Goal: Use online tool/utility: Utilize a website feature to perform a specific function

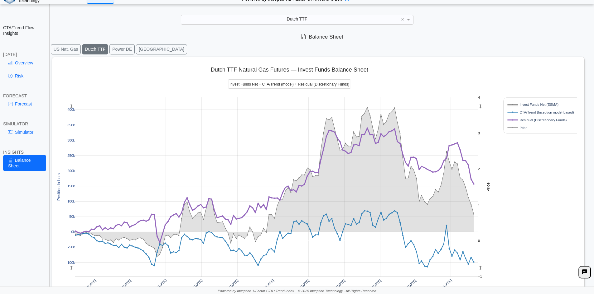
scroll to position [8, 0]
click at [24, 64] on link "Overview" at bounding box center [24, 63] width 43 height 11
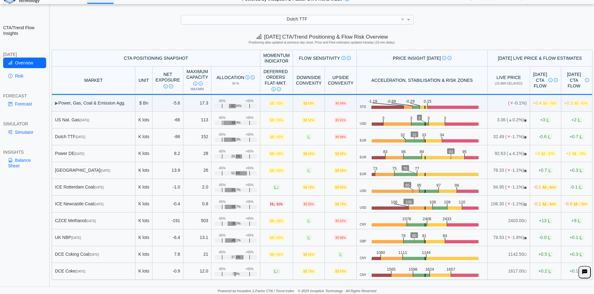
scroll to position [9, 0]
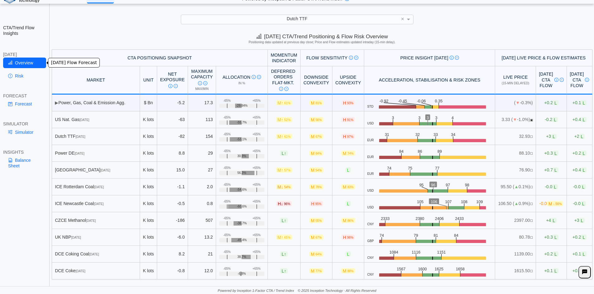
click at [17, 80] on link "Risk" at bounding box center [24, 76] width 43 height 11
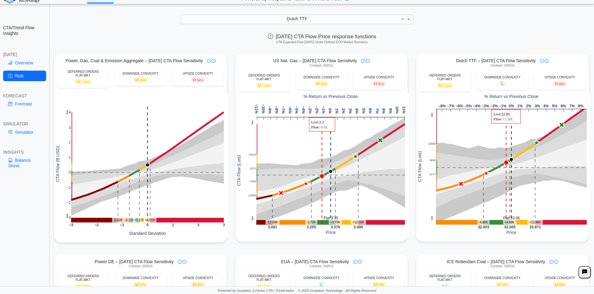
click at [471, 38] on div "[DATE] CTA Flow-Price response functions CTA Expected Flow [DATE] Under Defined…" at bounding box center [321, 40] width 543 height 19
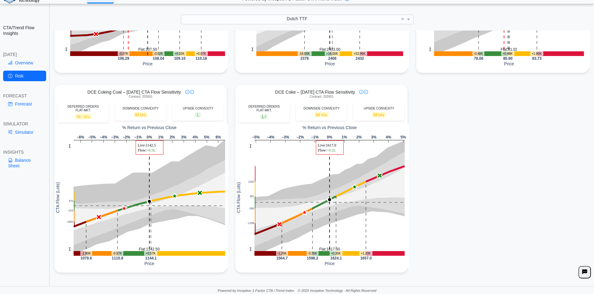
scroll to position [570, 0]
click at [22, 107] on link "Forecast" at bounding box center [24, 104] width 43 height 11
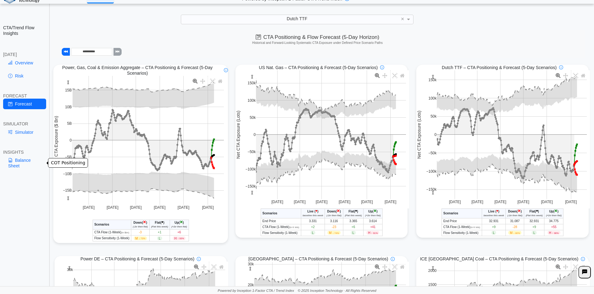
click at [26, 161] on link "Balance Sheet" at bounding box center [24, 163] width 43 height 16
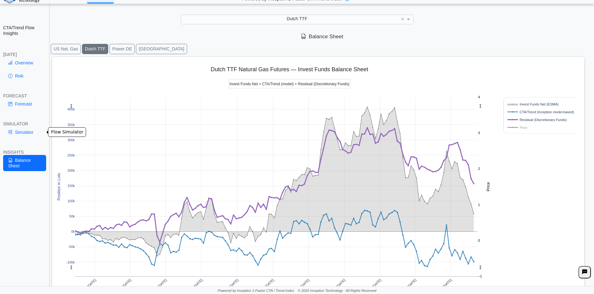
click at [33, 131] on link "Simulator" at bounding box center [24, 132] width 43 height 11
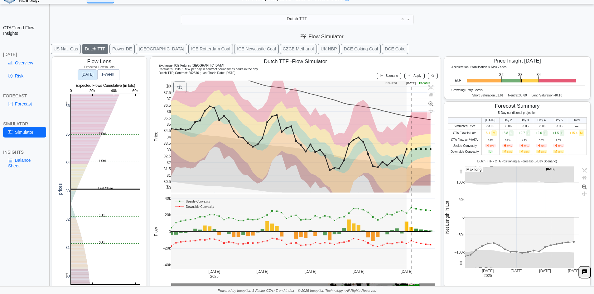
scroll to position [10, 0]
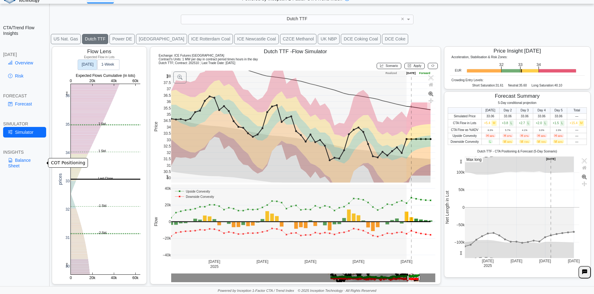
drag, startPoint x: 12, startPoint y: 162, endPoint x: 17, endPoint y: 162, distance: 4.7
click at [12, 162] on icon at bounding box center [10, 160] width 4 height 5
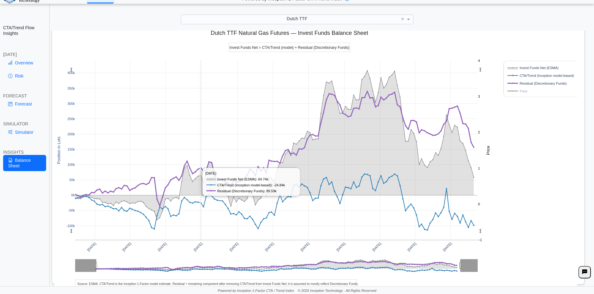
scroll to position [50, 0]
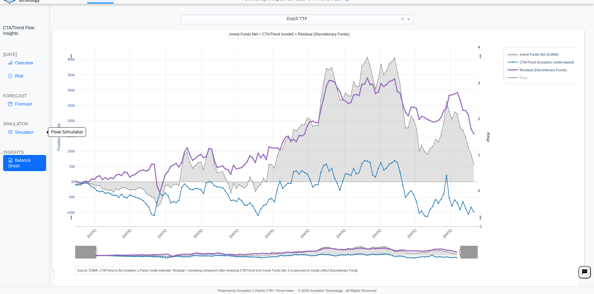
click at [21, 132] on link "Simulator" at bounding box center [24, 132] width 43 height 11
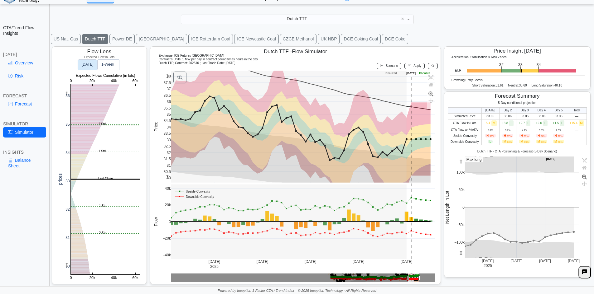
click at [188, 40] on button "ICE Rotterdam Coal" at bounding box center [210, 39] width 45 height 10
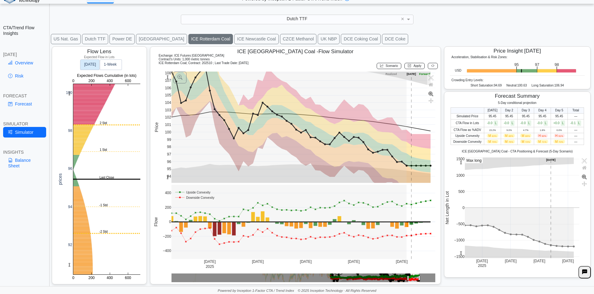
click at [385, 66] on span "Scenario" at bounding box center [391, 65] width 12 height 3
click at [422, 122] on rect at bounding box center [303, 128] width 264 height 112
click at [409, 69] on div "Apply" at bounding box center [414, 65] width 23 height 9
click at [413, 68] on span "Apply" at bounding box center [417, 65] width 8 height 3
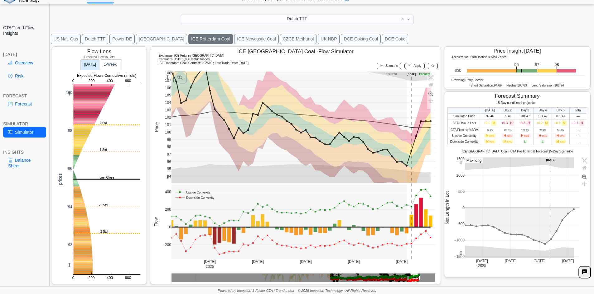
click at [116, 36] on button "Power DE" at bounding box center [121, 39] width 25 height 10
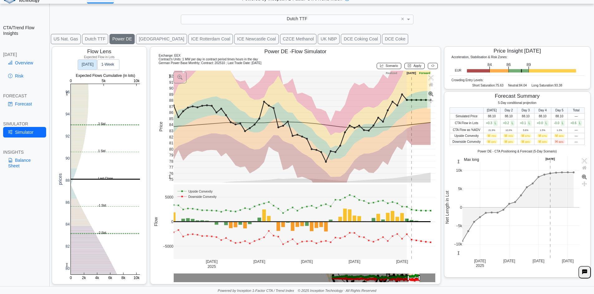
drag, startPoint x: 386, startPoint y: 66, endPoint x: 414, endPoint y: 131, distance: 71.4
click at [385, 66] on span "Scenario" at bounding box center [391, 65] width 12 height 3
click at [417, 137] on rect at bounding box center [305, 127] width 262 height 112
click at [408, 68] on button "Apply" at bounding box center [414, 66] width 20 height 6
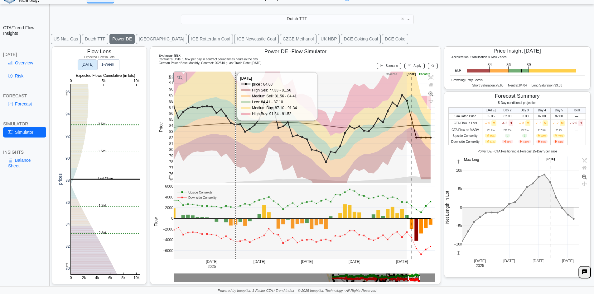
scroll to position [0, 0]
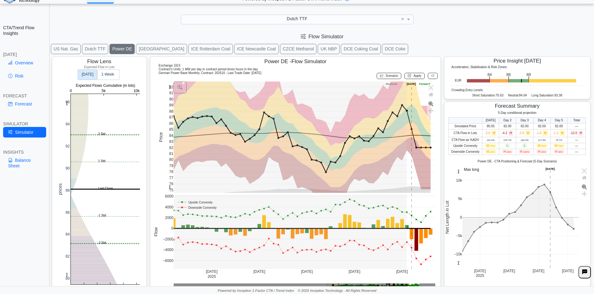
click at [258, 24] on div "Dutch TTF ×" at bounding box center [297, 19] width 232 height 9
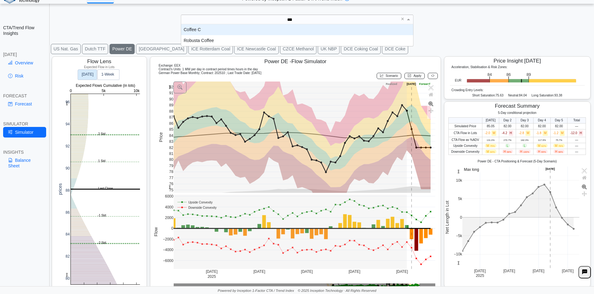
type input "****"
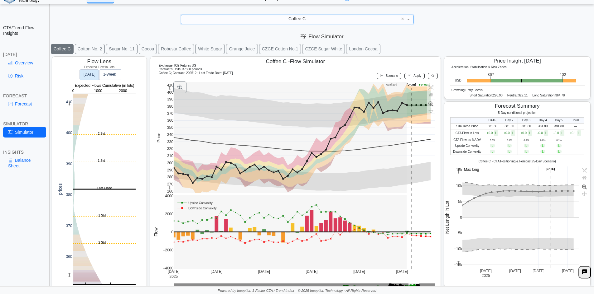
click at [146, 48] on button "Cocoa" at bounding box center [148, 49] width 18 height 10
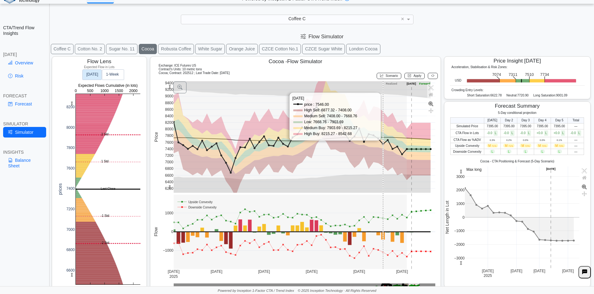
click at [388, 78] on button "Scenario" at bounding box center [388, 76] width 25 height 6
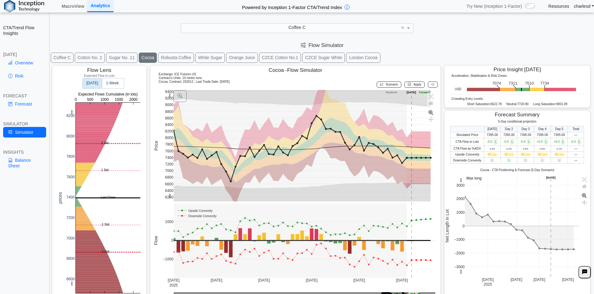
scroll to position [9, 0]
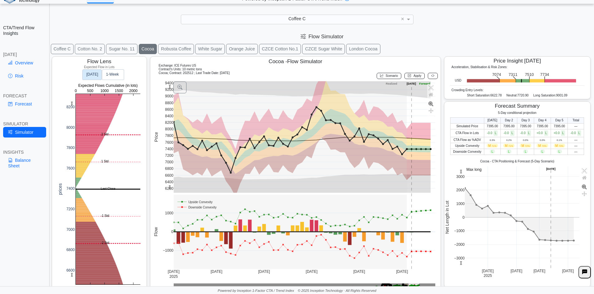
click at [380, 78] on button "Scenario" at bounding box center [388, 76] width 25 height 6
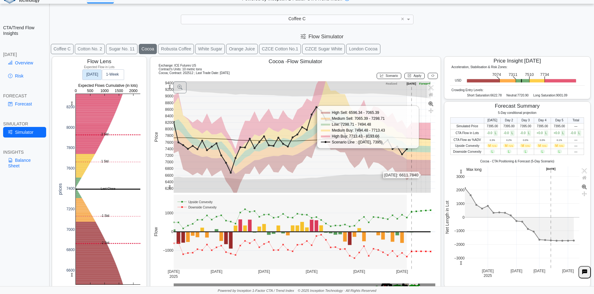
click at [420, 175] on rect at bounding box center [305, 137] width 262 height 112
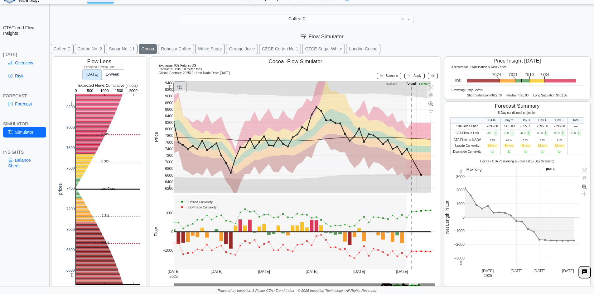
click at [408, 78] on button "Apply" at bounding box center [414, 76] width 20 height 6
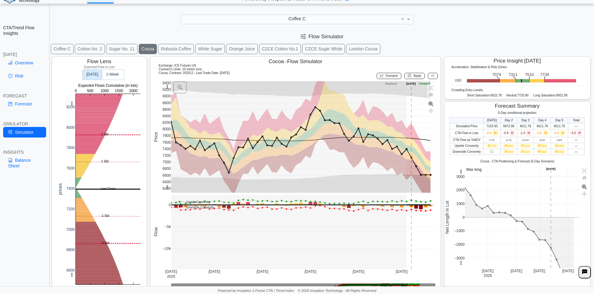
click at [326, 48] on button "CZCE Sugar White" at bounding box center [323, 49] width 43 height 10
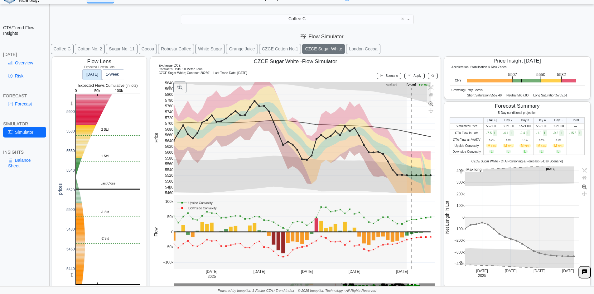
click at [384, 80] on div "Scenario" at bounding box center [389, 75] width 28 height 9
click at [385, 78] on span "Scenario" at bounding box center [391, 75] width 12 height 3
click at [424, 132] on rect at bounding box center [305, 137] width 262 height 111
click at [410, 79] on button "Apply" at bounding box center [414, 76] width 20 height 6
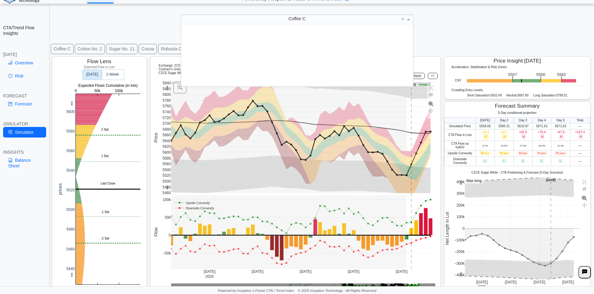
click at [244, 18] on div "Coffee C" at bounding box center [297, 19] width 232 height 9
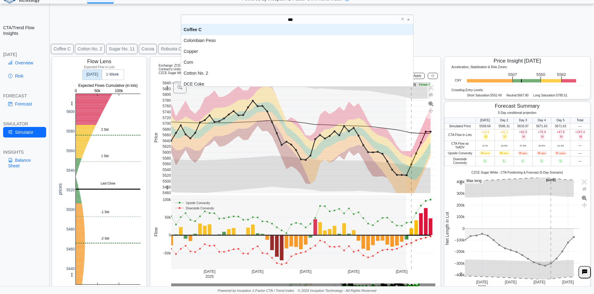
scroll to position [17, 227]
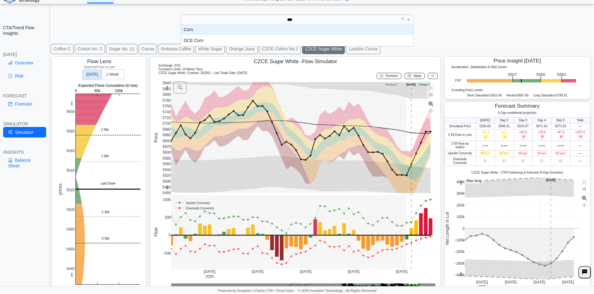
type input "****"
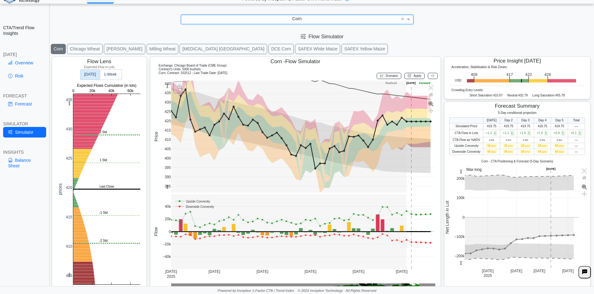
click at [109, 74] on text "1‑Week" at bounding box center [110, 75] width 13 height 4
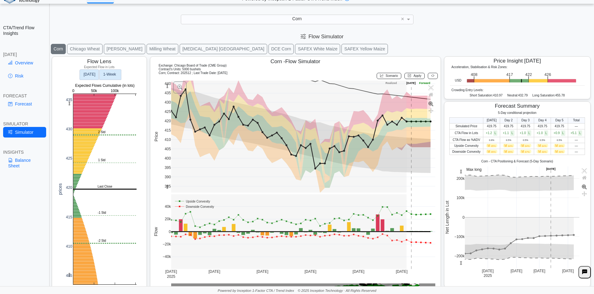
click at [91, 74] on text "[DATE]" at bounding box center [89, 75] width 12 height 4
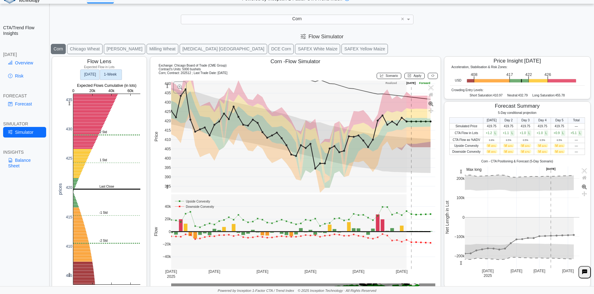
click at [116, 75] on text "1‑Week" at bounding box center [110, 75] width 13 height 4
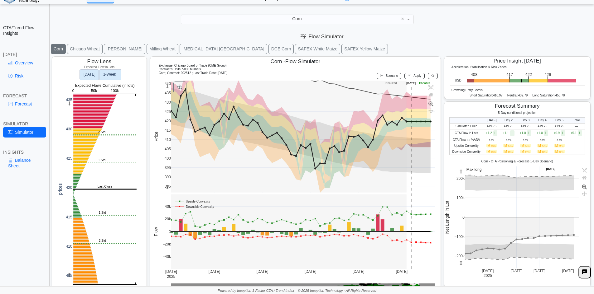
click at [98, 73] on rect at bounding box center [89, 75] width 19 height 10
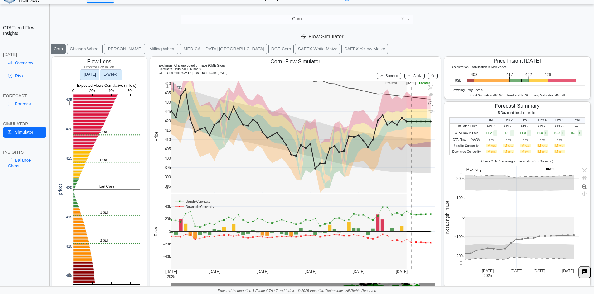
click at [115, 74] on text "1‑Week" at bounding box center [110, 75] width 13 height 4
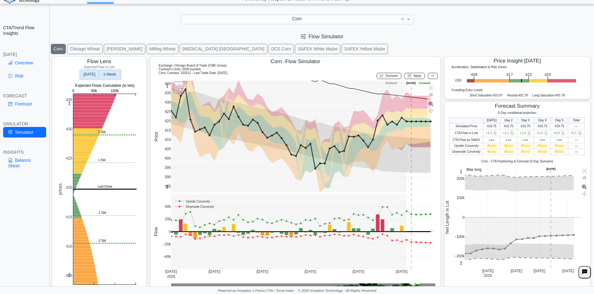
click at [91, 73] on text "[DATE]" at bounding box center [89, 75] width 12 height 4
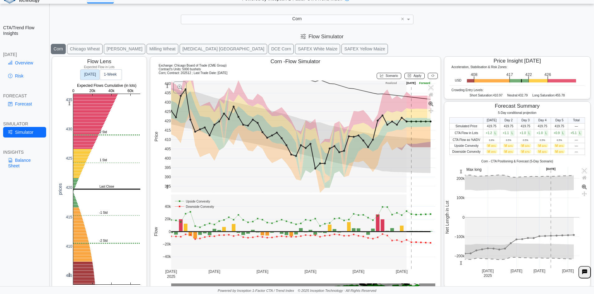
click at [109, 67] on h5 "Expected Flow in Lots" at bounding box center [99, 67] width 83 height 4
click at [110, 73] on text "1‑Week" at bounding box center [110, 75] width 13 height 4
